Goal: Understand process/instructions

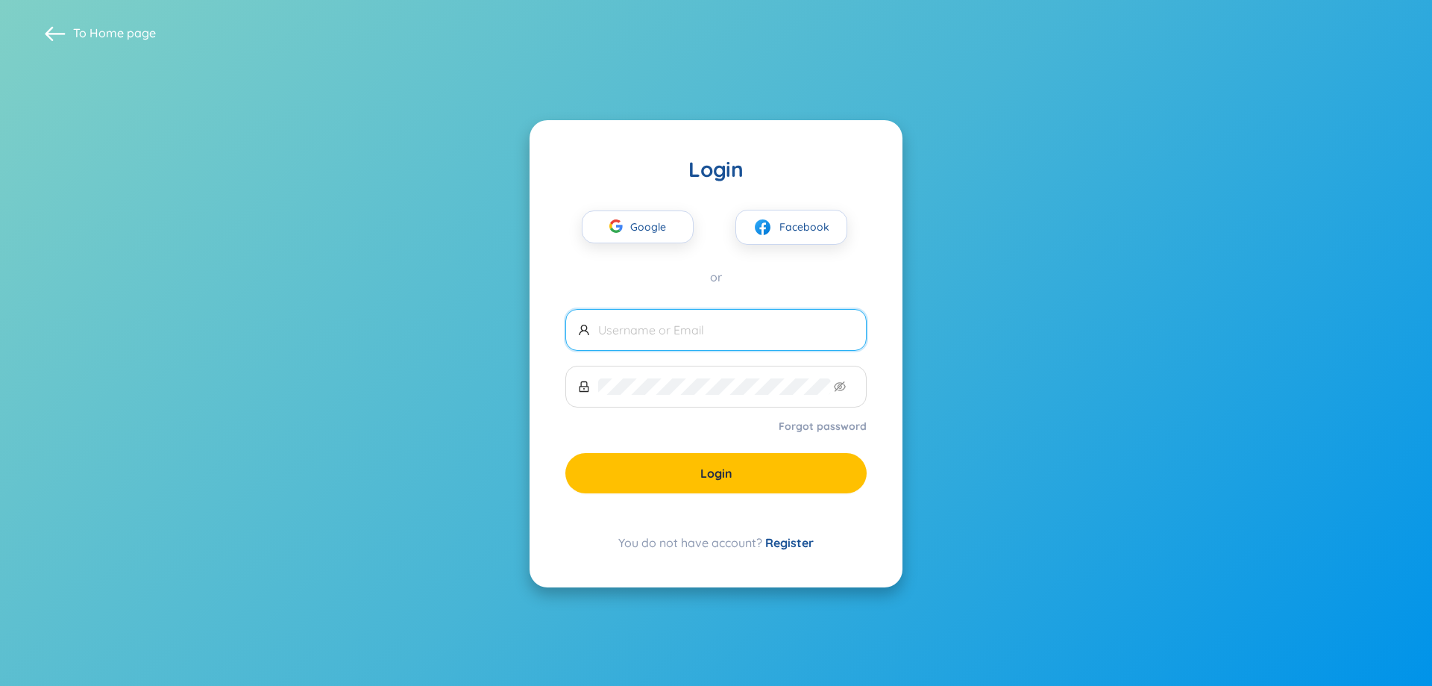
click at [638, 324] on input "text" at bounding box center [726, 330] width 256 height 16
click at [631, 322] on input "text" at bounding box center [726, 330] width 256 height 16
click at [650, 233] on span "Google" at bounding box center [651, 226] width 43 height 31
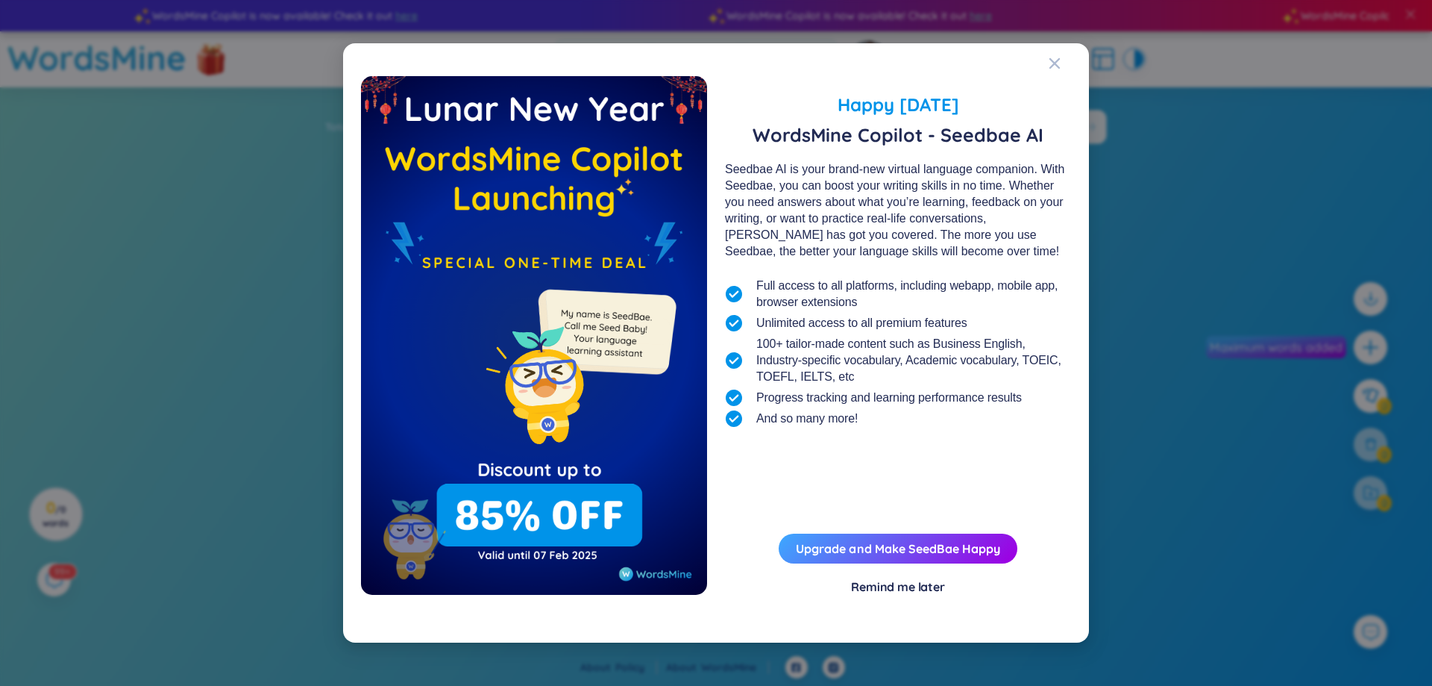
click at [876, 578] on div "Remind me later" at bounding box center [898, 586] width 94 height 16
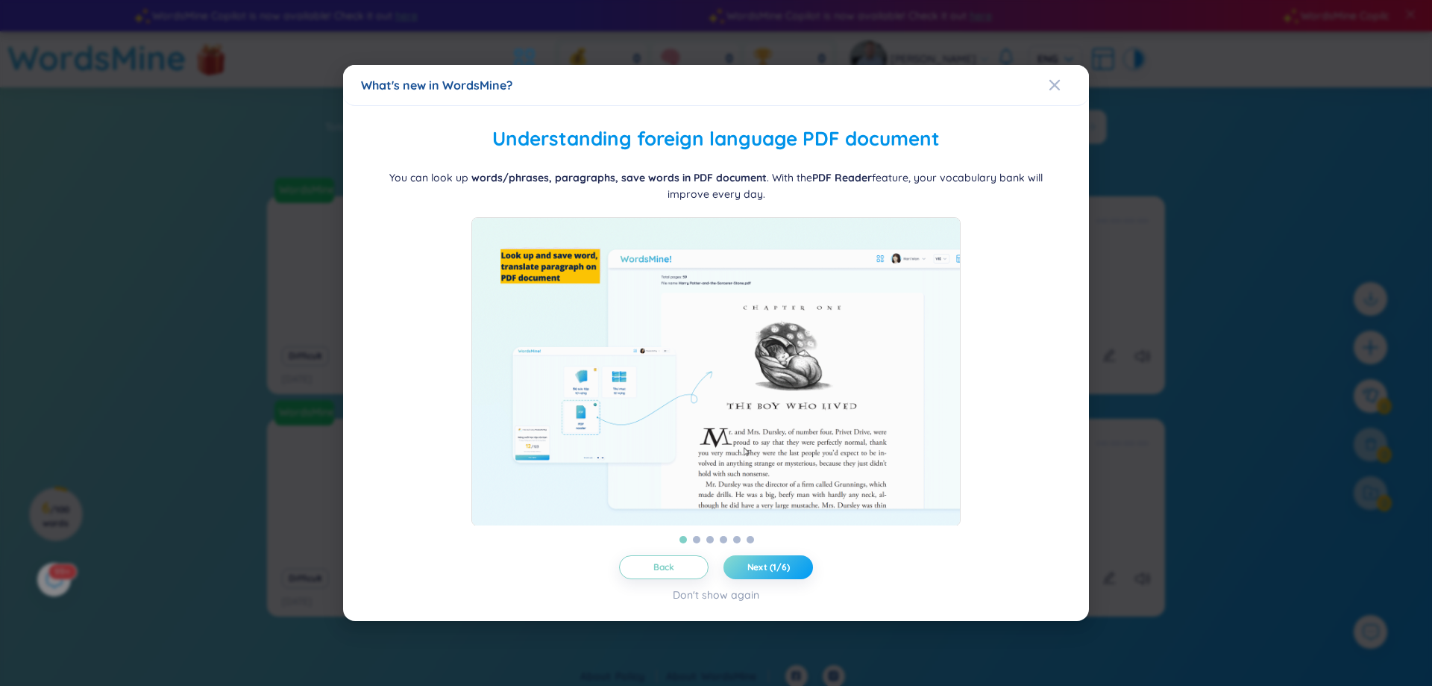
click at [769, 569] on span "Next (1/6)" at bounding box center [768, 567] width 43 height 12
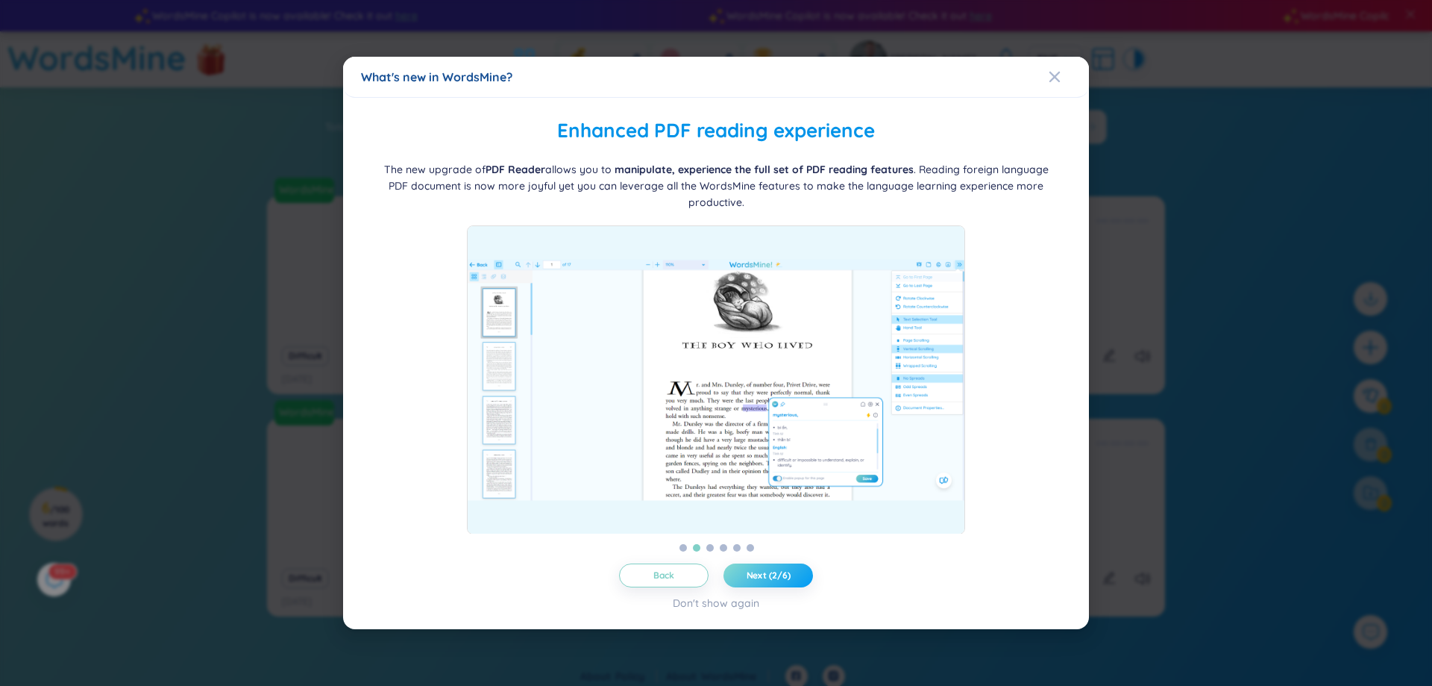
click at [771, 570] on span "Next (2/6)" at bounding box center [769, 575] width 44 height 12
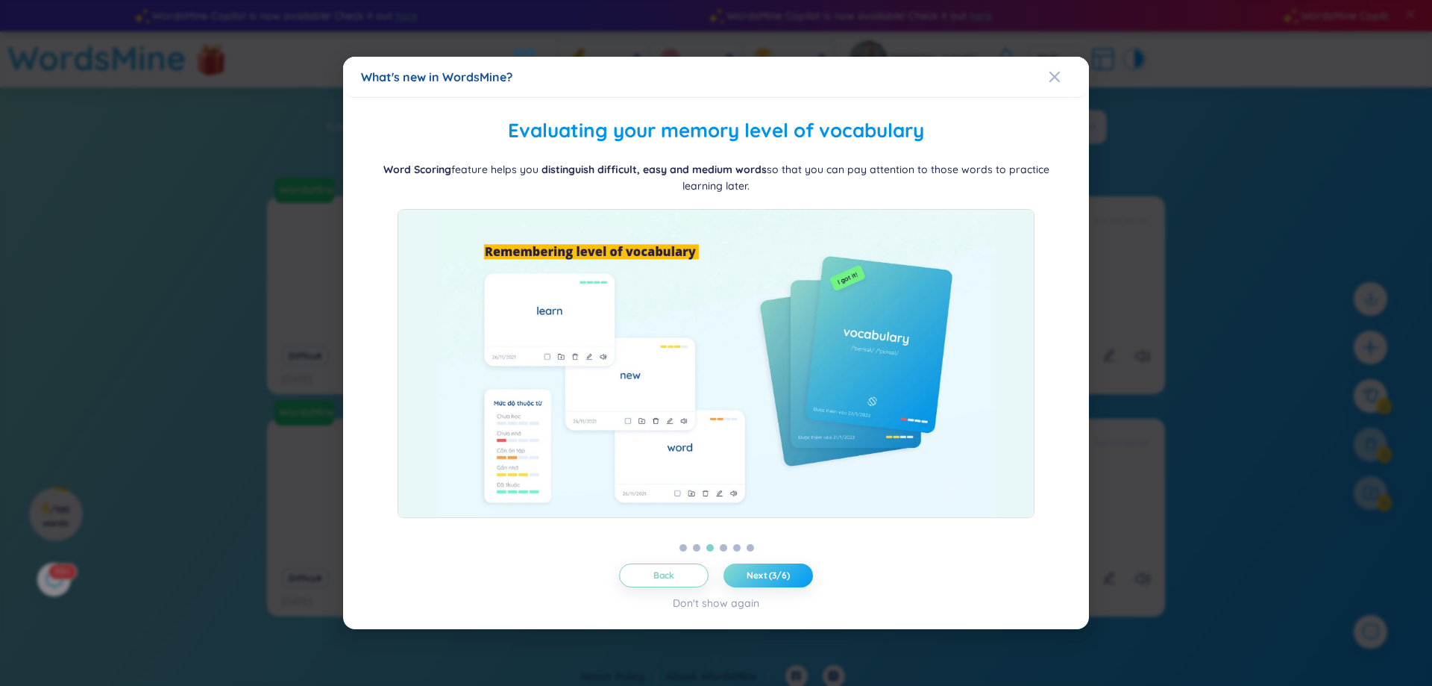
click at [771, 570] on span "Next (3/6)" at bounding box center [768, 575] width 43 height 12
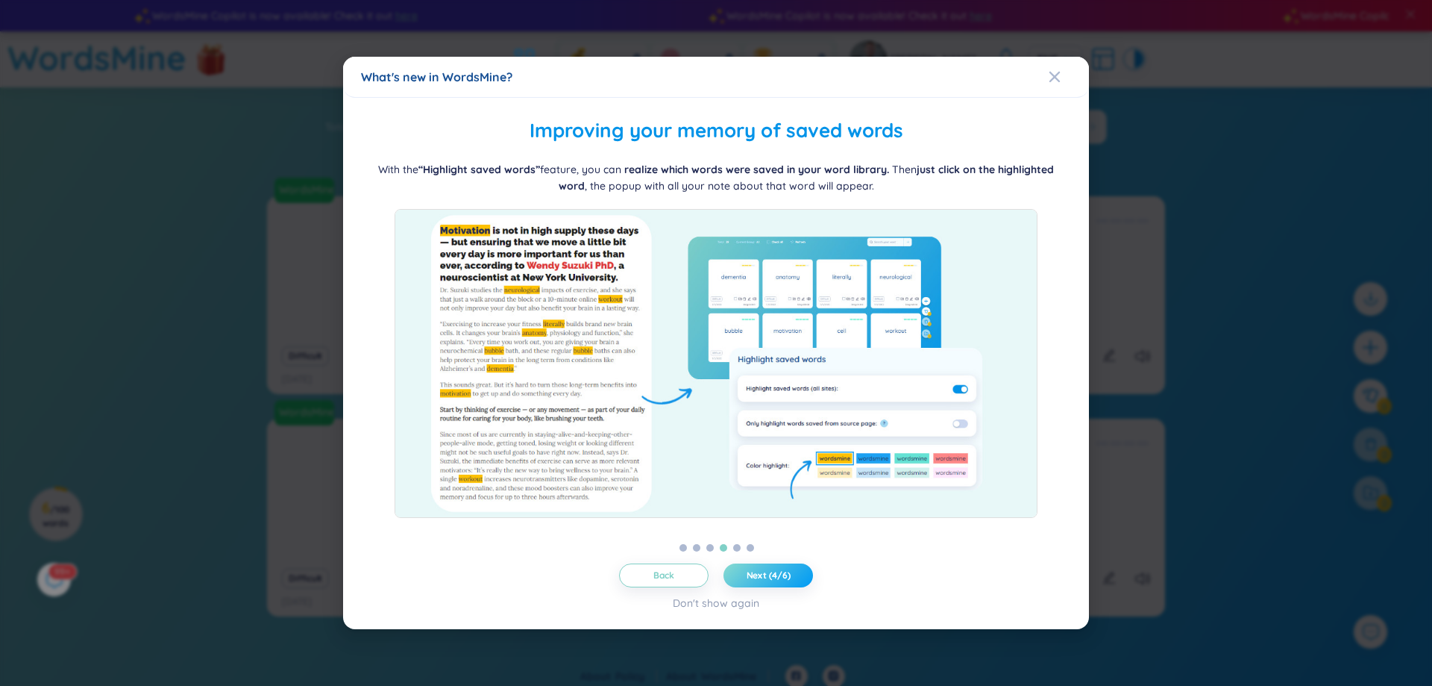
click at [771, 570] on span "Next (4/6)" at bounding box center [769, 575] width 44 height 12
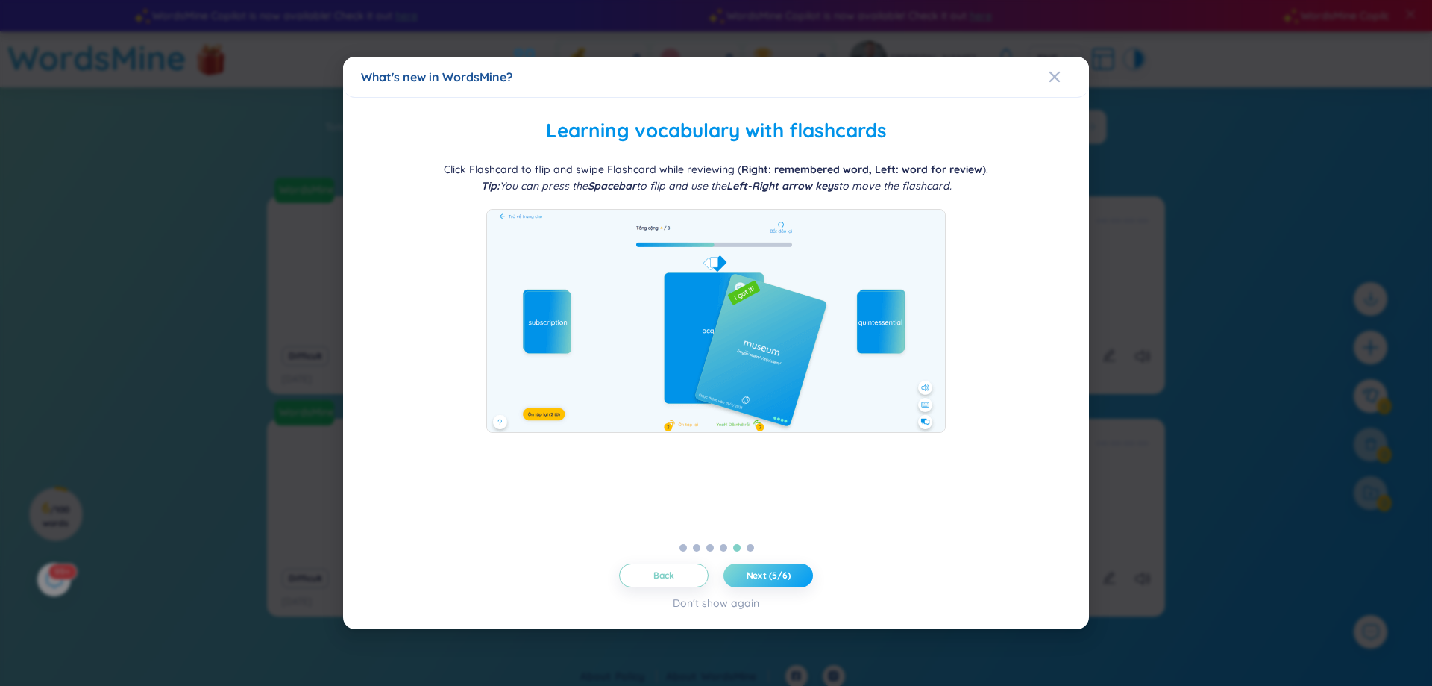
click at [771, 570] on span "Next (5/6)" at bounding box center [769, 575] width 44 height 12
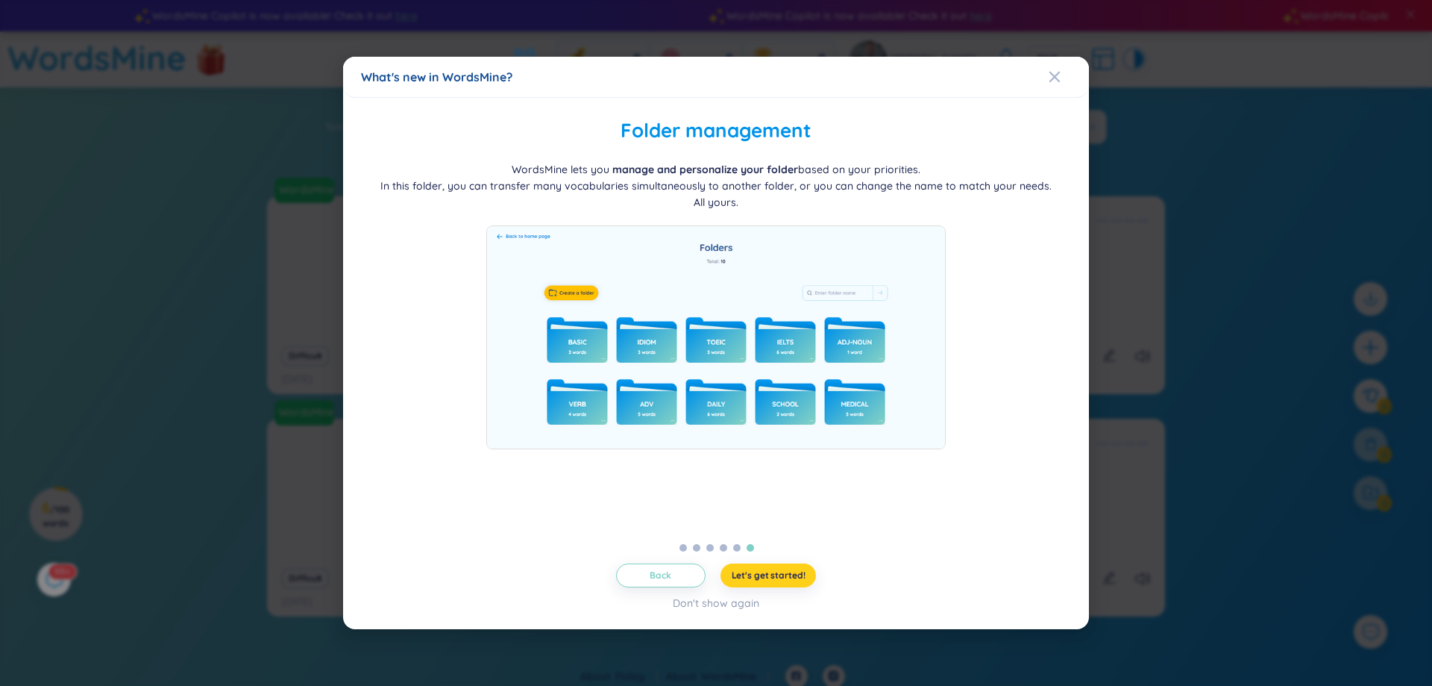
click at [771, 570] on span "Let's get started!" at bounding box center [769, 575] width 74 height 12
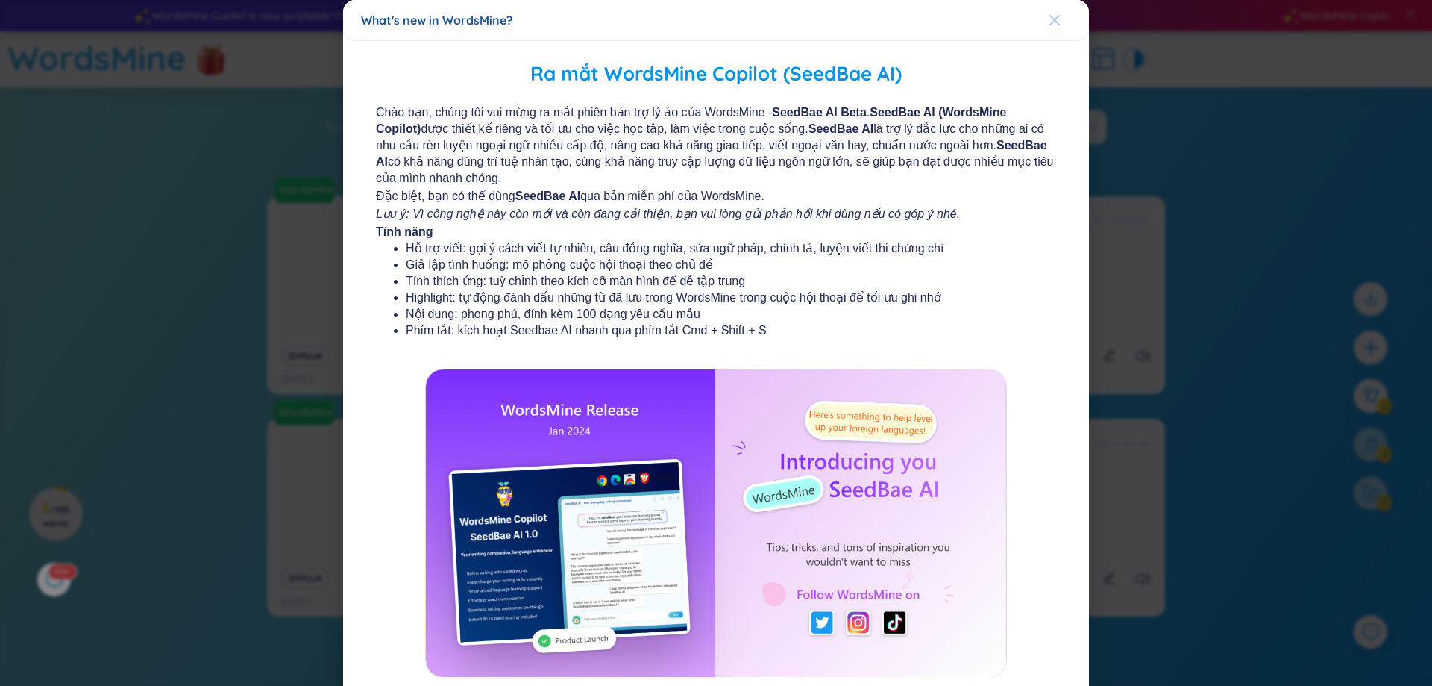
click at [1051, 15] on icon "Close" at bounding box center [1055, 20] width 12 height 12
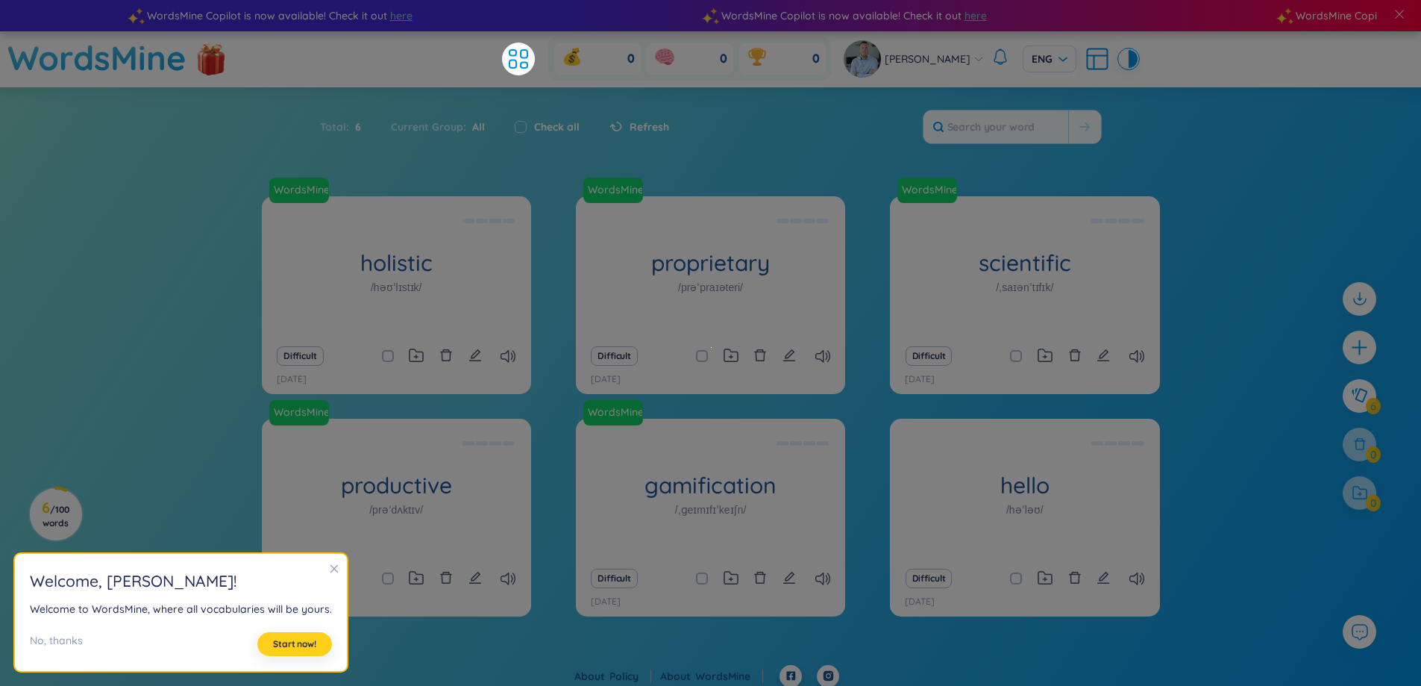
click at [285, 642] on span "Start now!" at bounding box center [294, 644] width 43 height 12
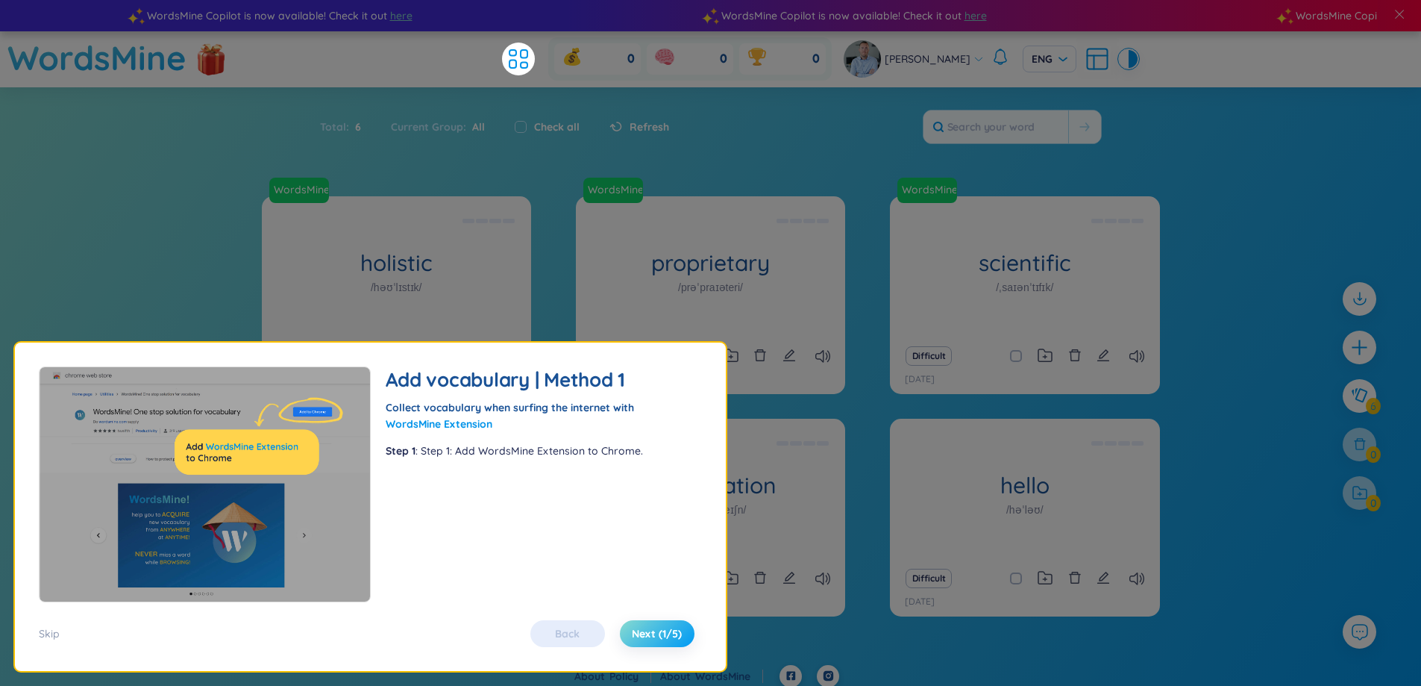
click at [658, 630] on span "Next (1/5)" at bounding box center [657, 633] width 50 height 15
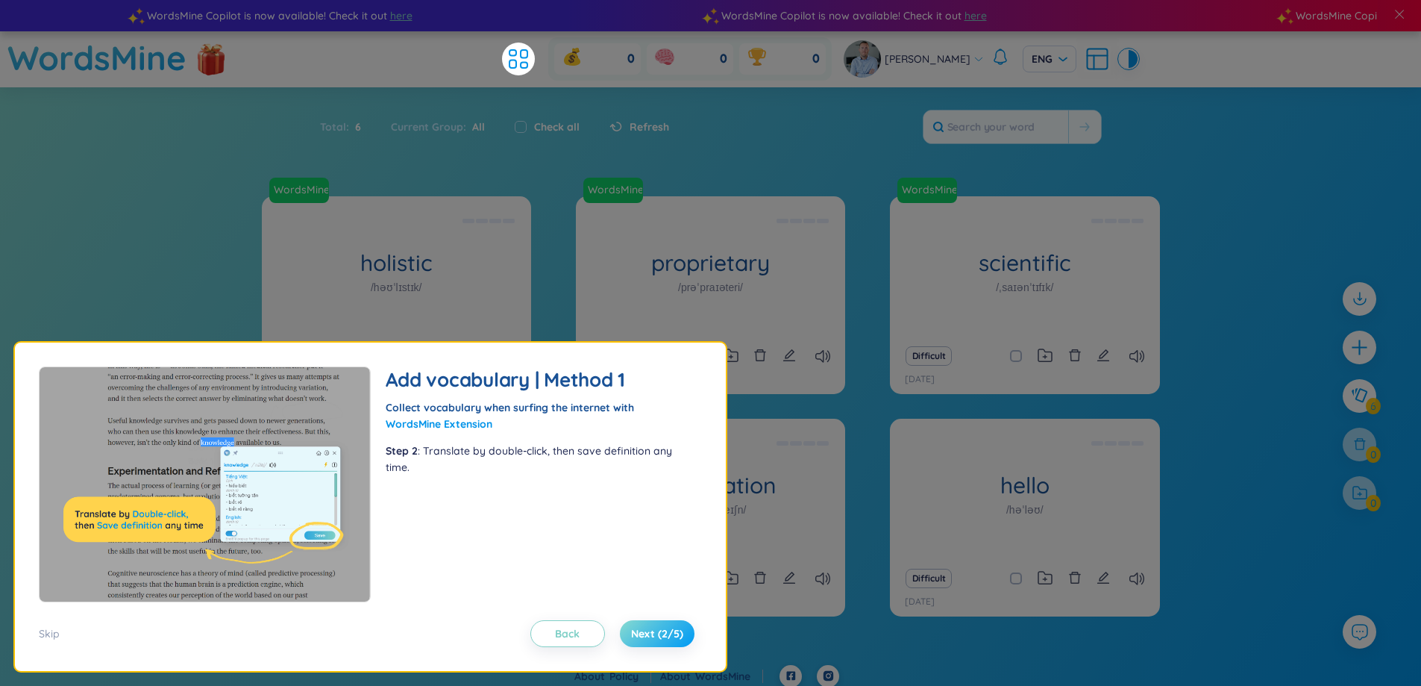
click at [658, 630] on span "Next (2/5)" at bounding box center [657, 633] width 52 height 15
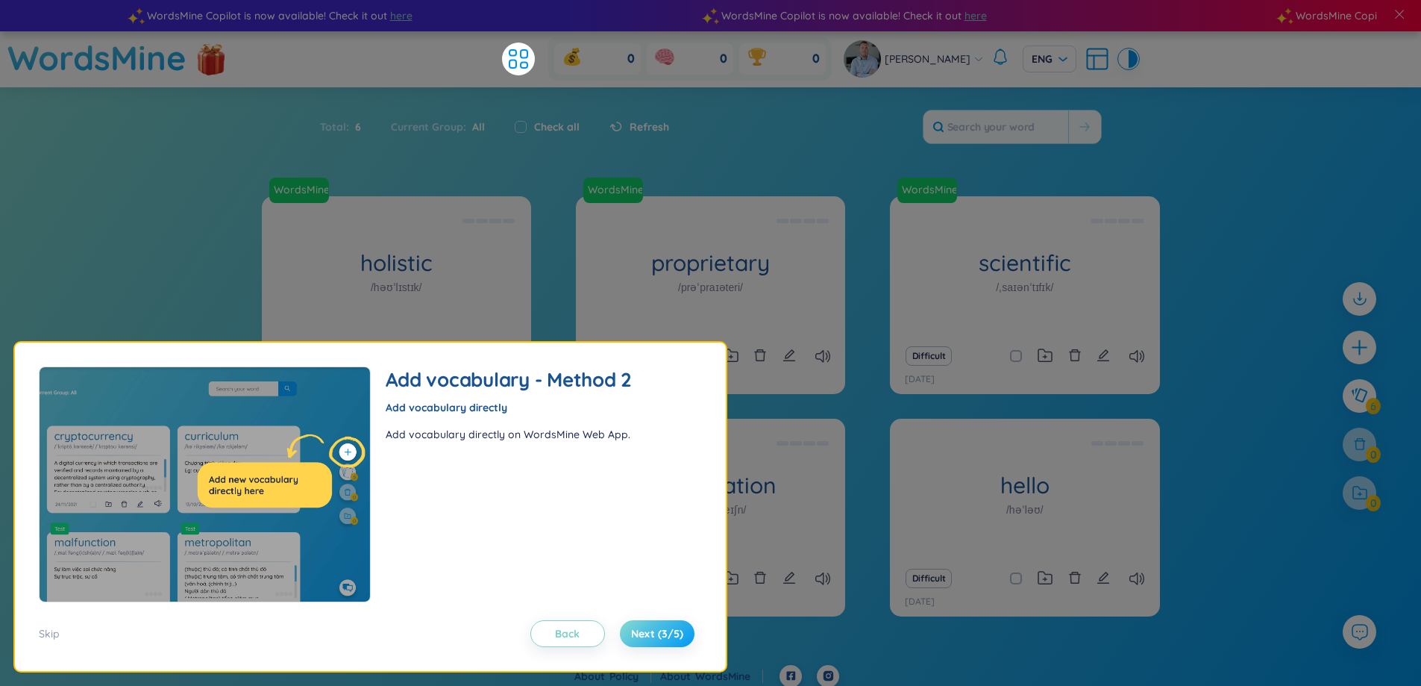
click at [658, 630] on span "Next (3/5)" at bounding box center [657, 633] width 52 height 15
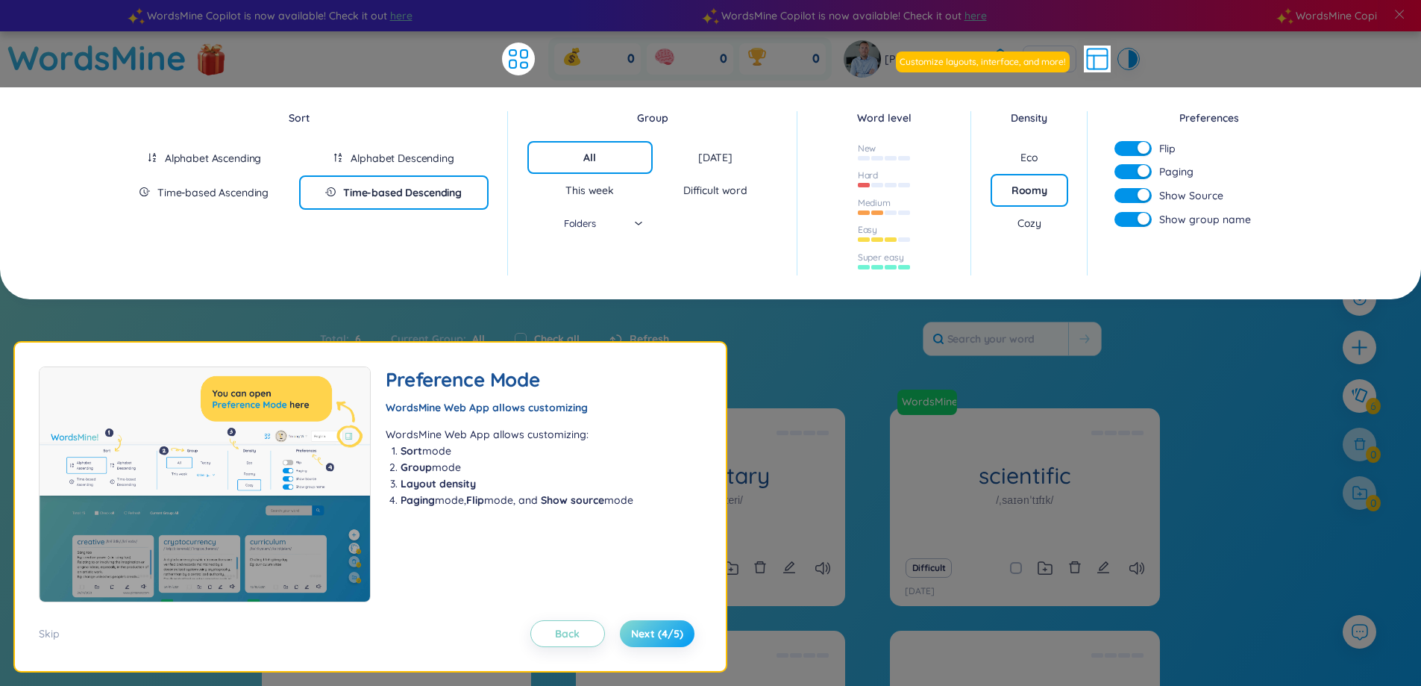
click at [658, 630] on span "Next (4/5)" at bounding box center [657, 633] width 52 height 15
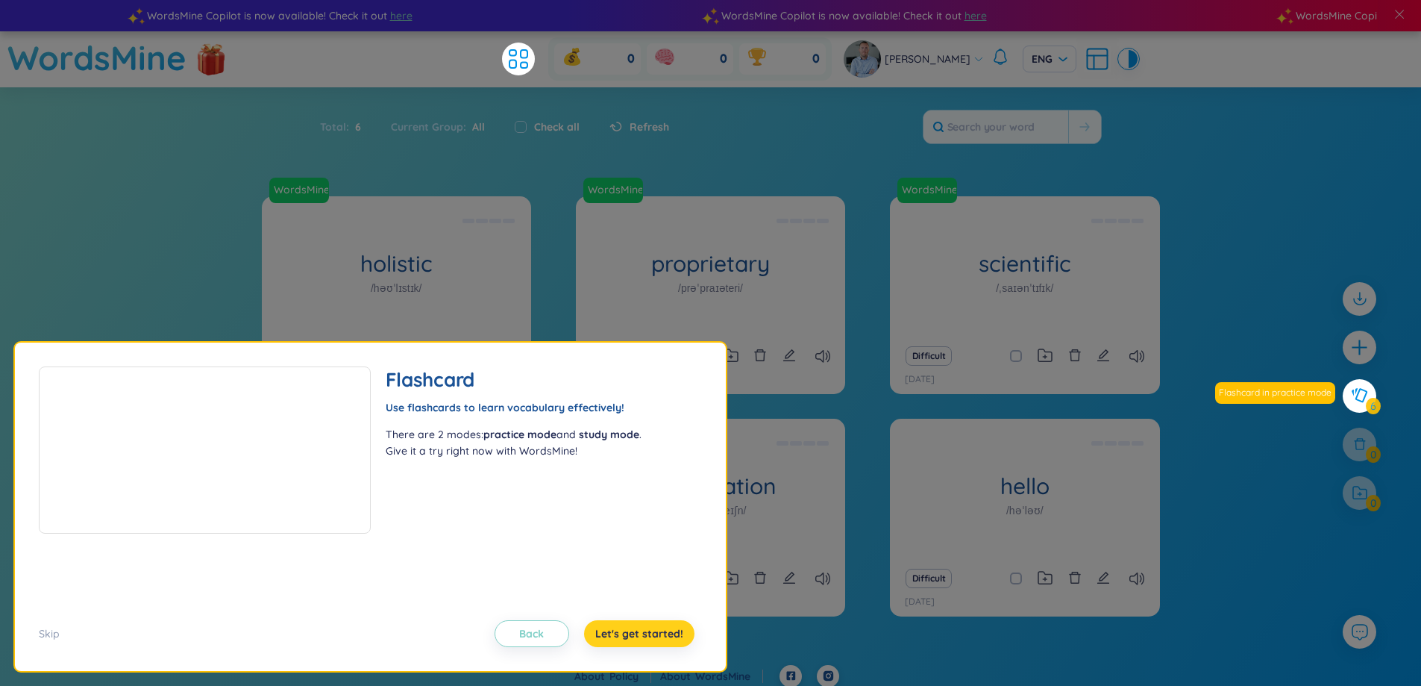
click at [658, 630] on span "Let's get started!" at bounding box center [639, 633] width 88 height 15
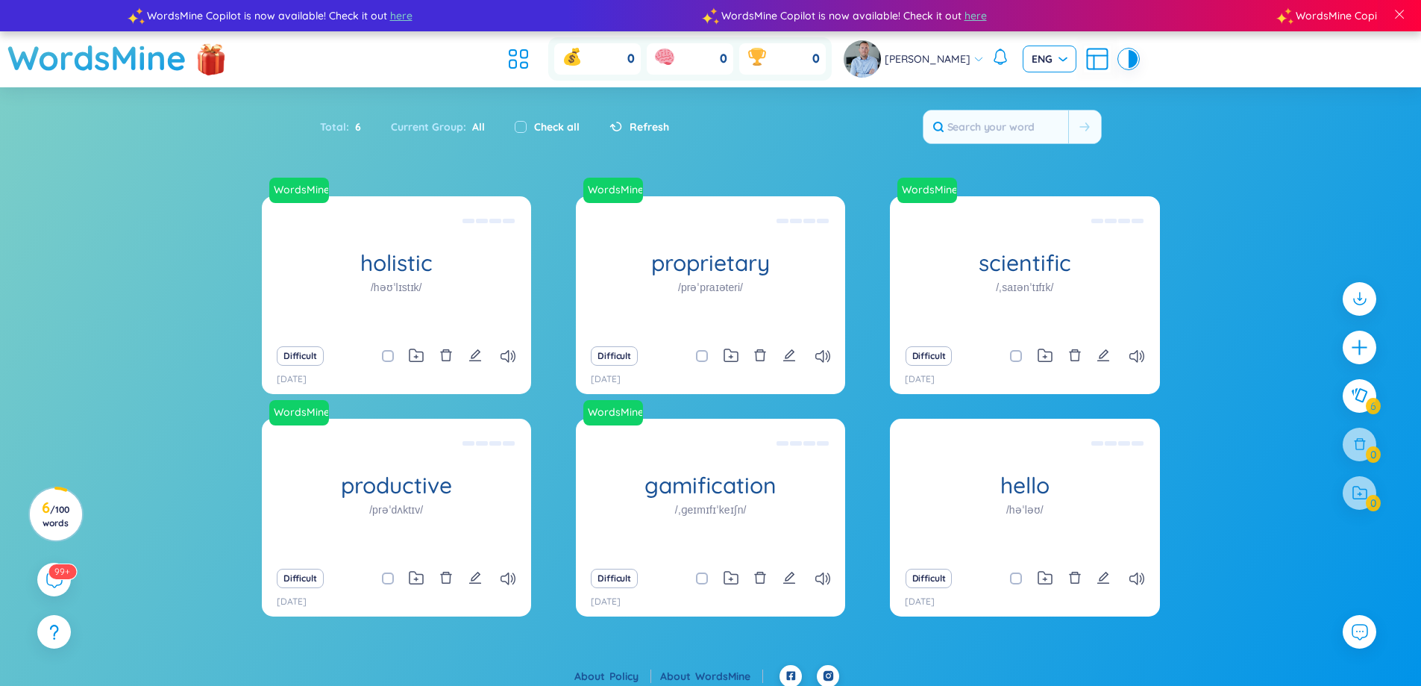
click at [1039, 61] on span "ENG" at bounding box center [1050, 58] width 36 height 15
click at [1039, 58] on span "ENG" at bounding box center [1050, 58] width 36 height 15
